Goal: Transaction & Acquisition: Book appointment/travel/reservation

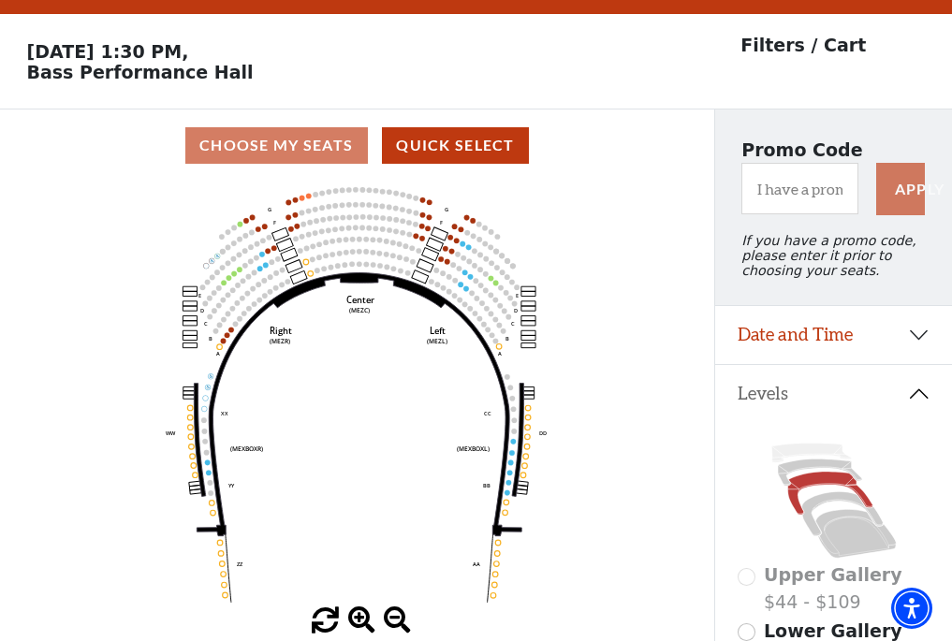
scroll to position [87, 0]
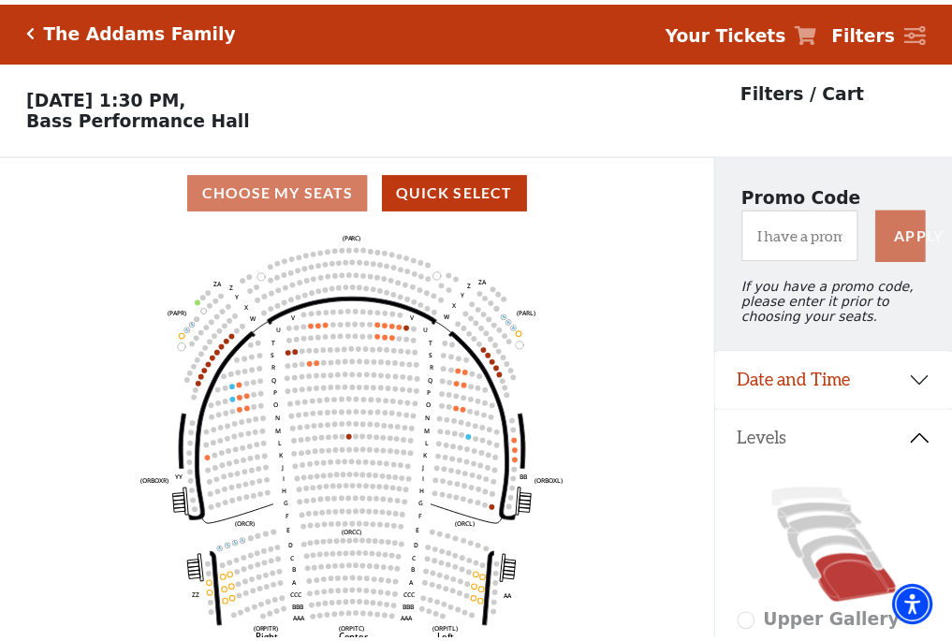
scroll to position [87, 0]
